Goal: Task Accomplishment & Management: Use online tool/utility

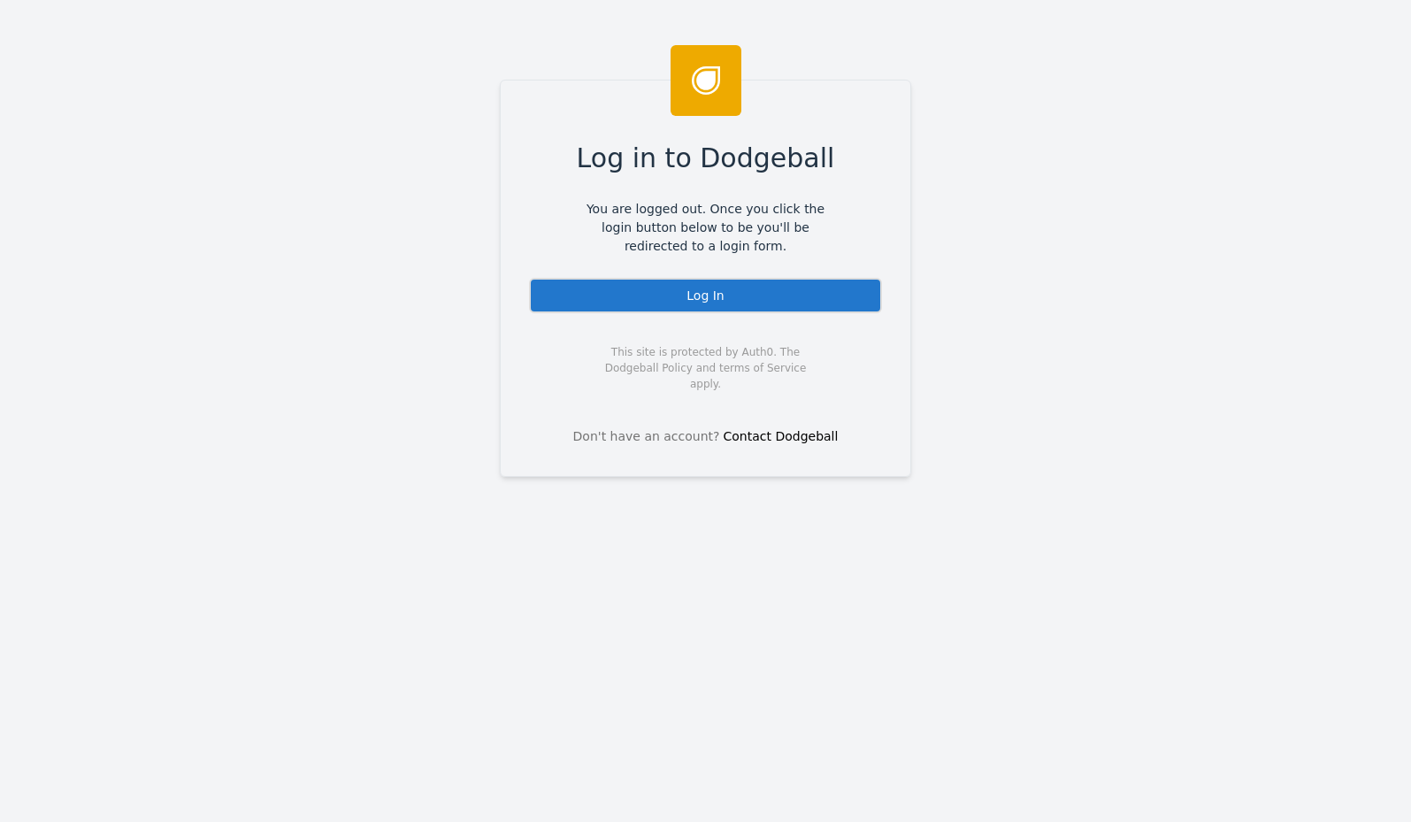
click at [693, 287] on div "Log In" at bounding box center [705, 295] width 353 height 35
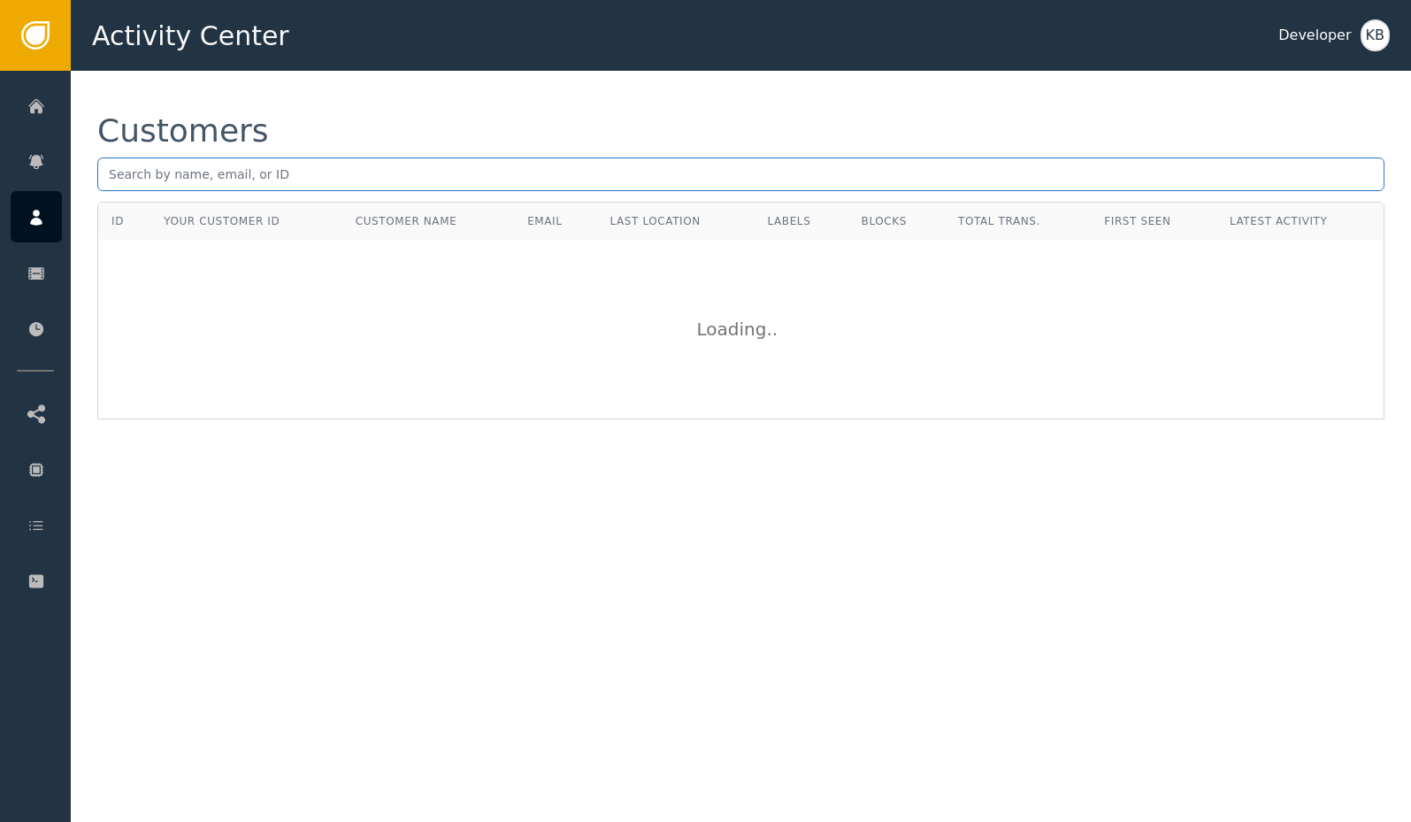
click at [228, 166] on input "text" at bounding box center [740, 174] width 1287 height 34
paste input "[EMAIL_ADDRESS][DOMAIN_NAME]"
type input "[EMAIL_ADDRESS][DOMAIN_NAME]"
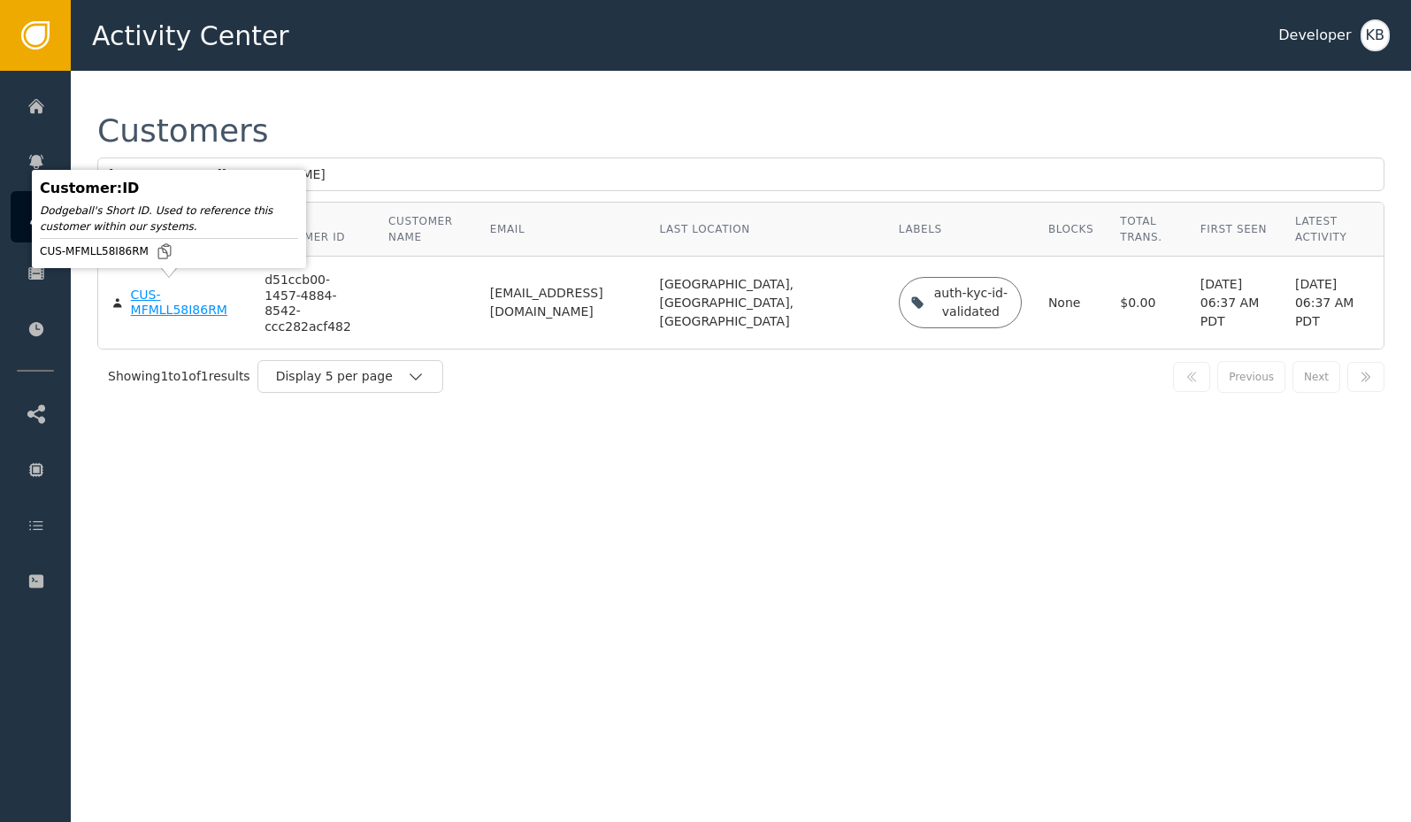
click at [176, 302] on div "CUS-MFMLL58I86RM" at bounding box center [185, 303] width 108 height 31
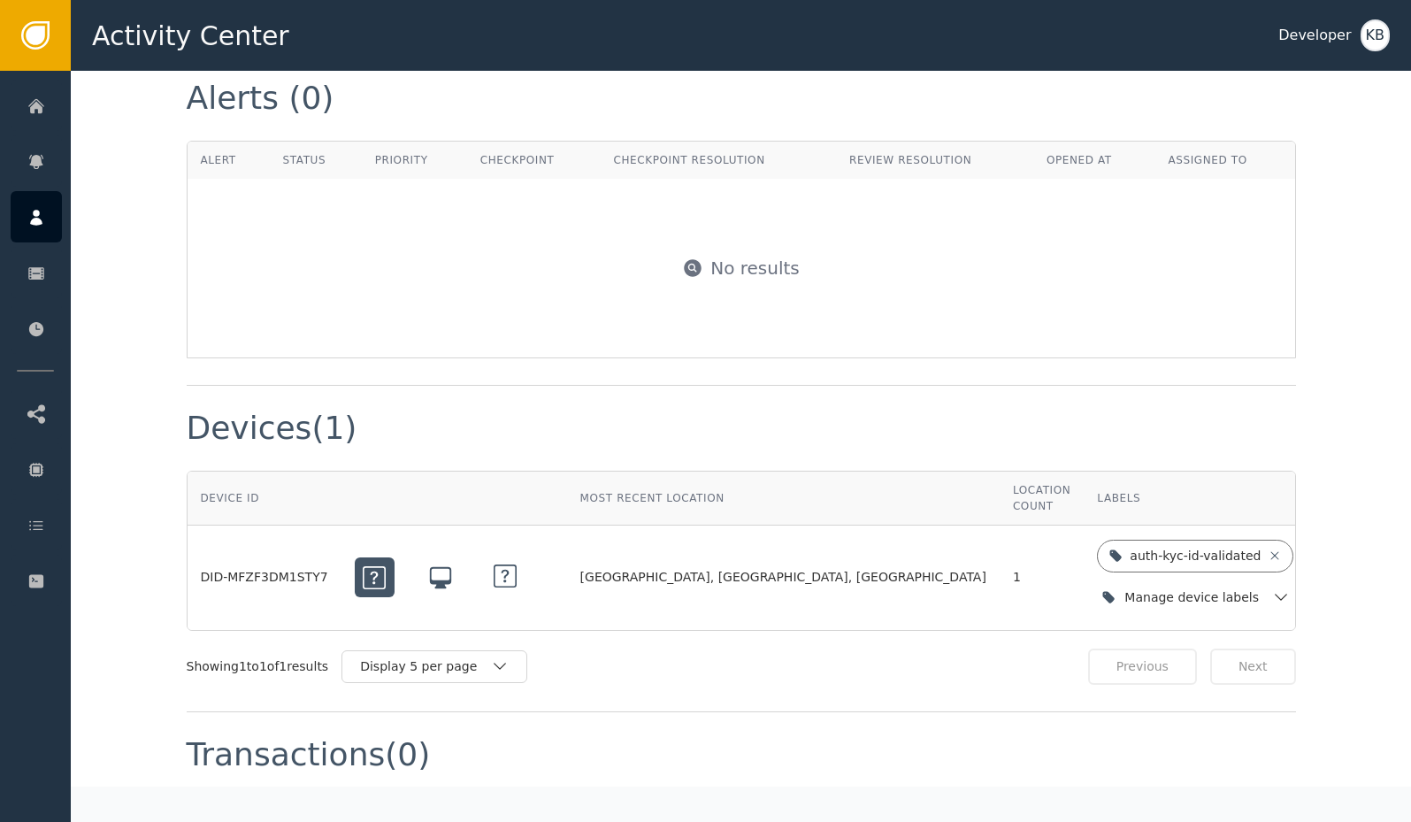
scroll to position [1223, 0]
